Goal: Task Accomplishment & Management: Use online tool/utility

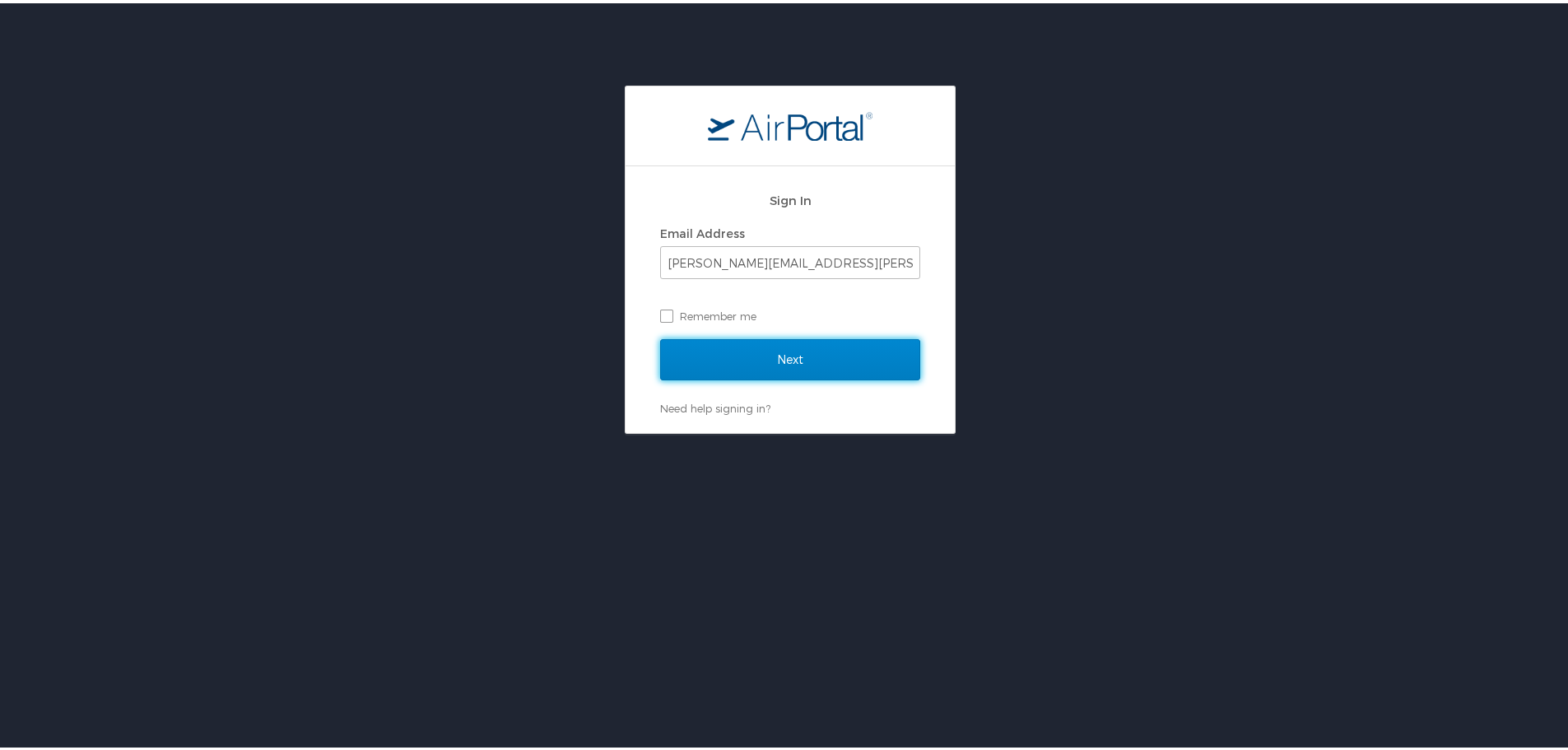
click at [816, 350] on input "Next" at bounding box center [790, 357] width 260 height 41
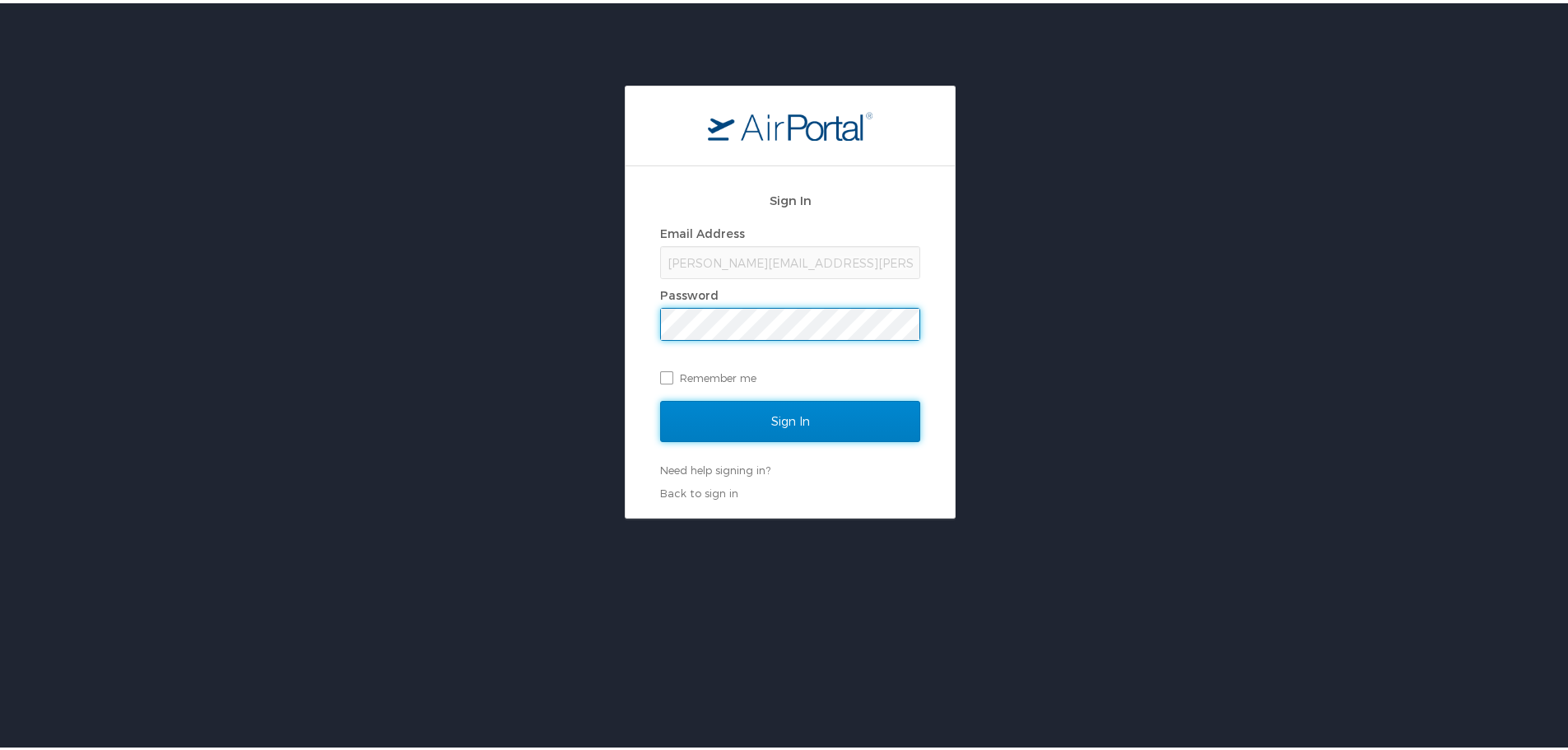
click at [778, 421] on input "Sign In" at bounding box center [790, 418] width 260 height 41
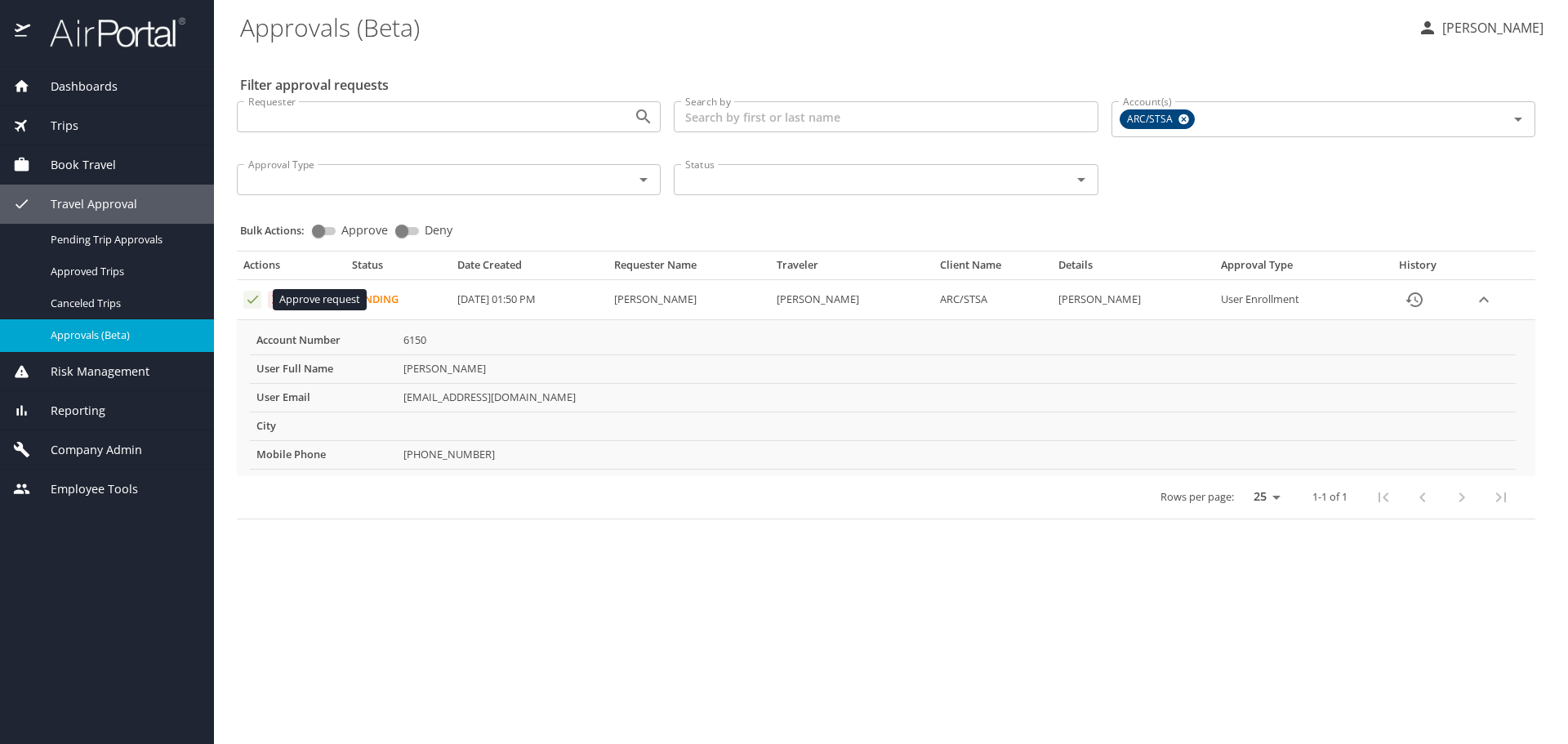
click at [248, 305] on icon "Approval table" at bounding box center [253, 299] width 16 height 16
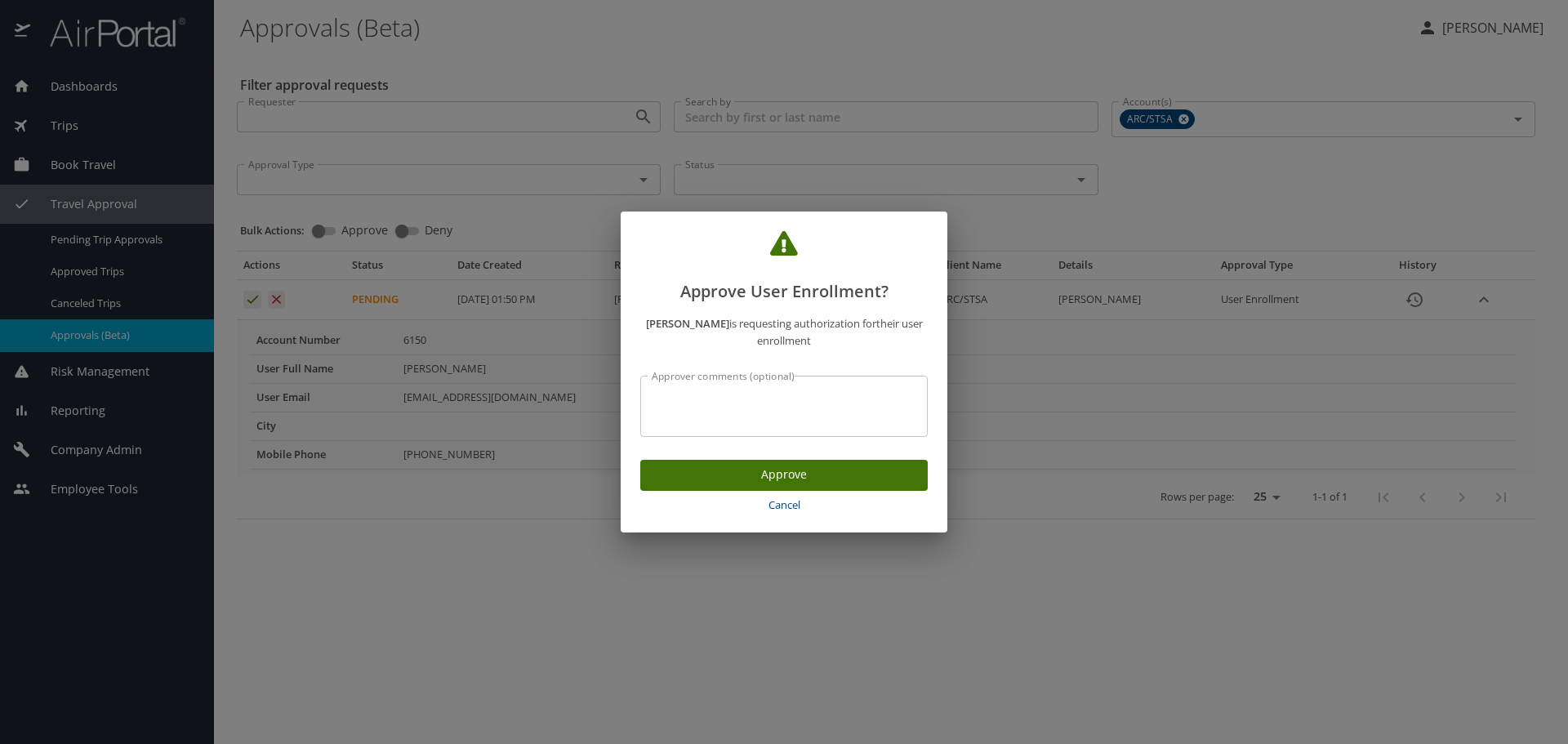
click at [762, 472] on span "Approve" at bounding box center [784, 475] width 262 height 21
